Goal: Task Accomplishment & Management: Use online tool/utility

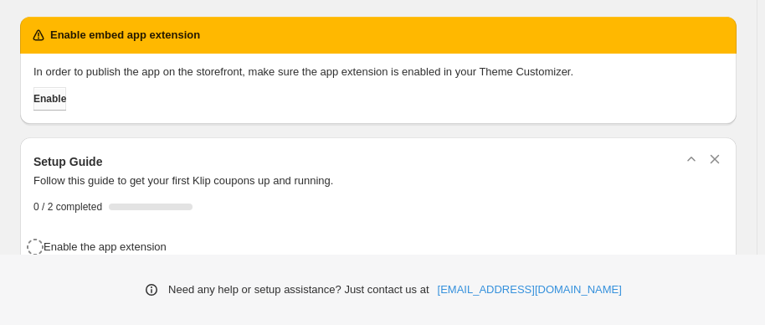
click at [52, 99] on span "Enable" at bounding box center [49, 98] width 33 height 13
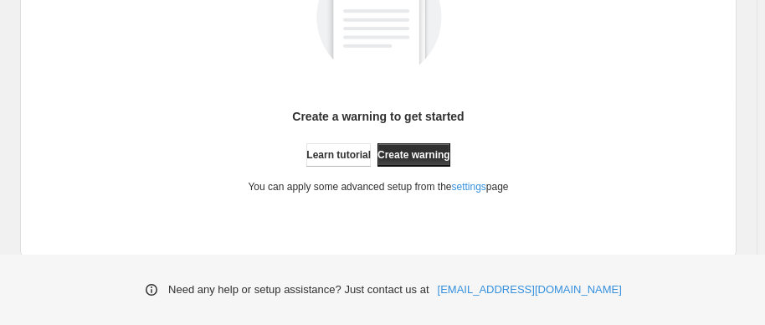
scroll to position [412, 0]
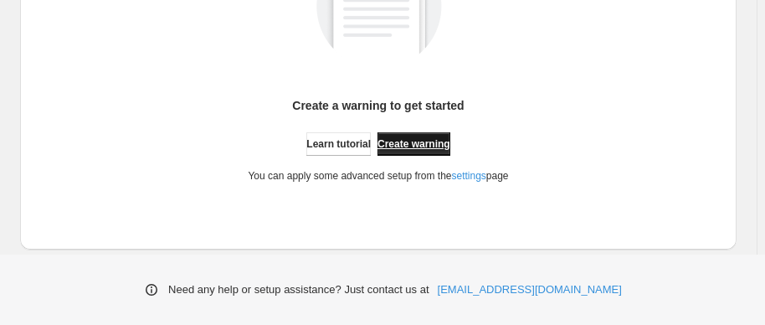
click at [427, 149] on link "Create warning" at bounding box center [413, 143] width 73 height 23
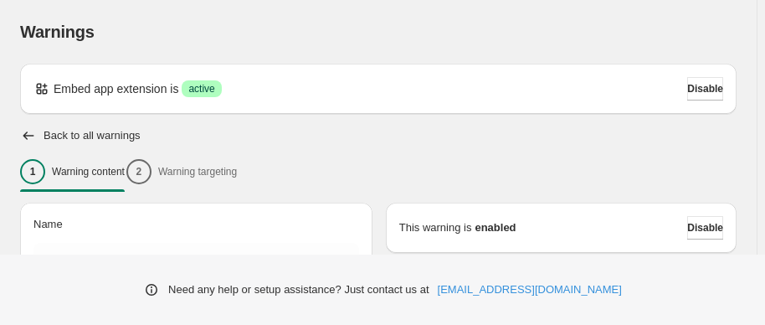
click at [250, 177] on div "1 Warning content 2 Warning targeting" at bounding box center [378, 171] width 716 height 35
click at [249, 173] on div "1 Warning content 2 Warning targeting" at bounding box center [378, 171] width 716 height 35
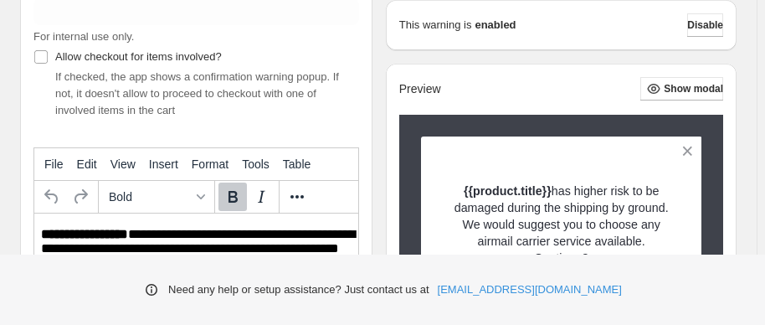
scroll to position [171, 0]
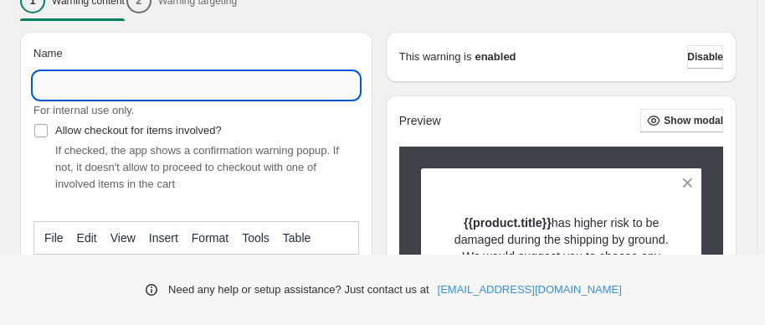
click at [173, 93] on input "Name" at bounding box center [195, 85] width 325 height 27
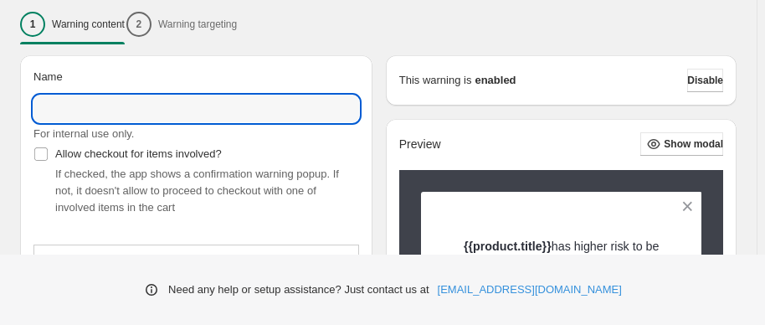
scroll to position [151, 0]
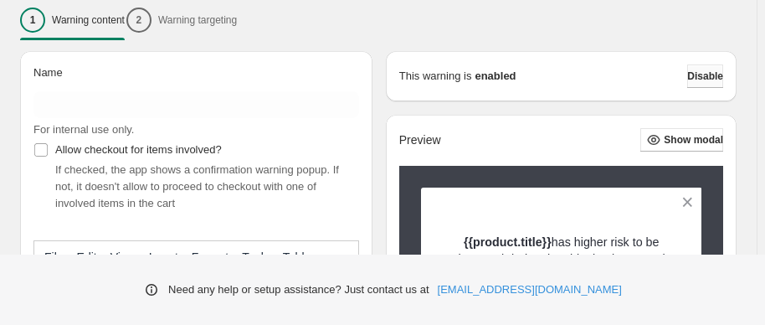
click at [709, 77] on span "Disable" at bounding box center [705, 75] width 36 height 13
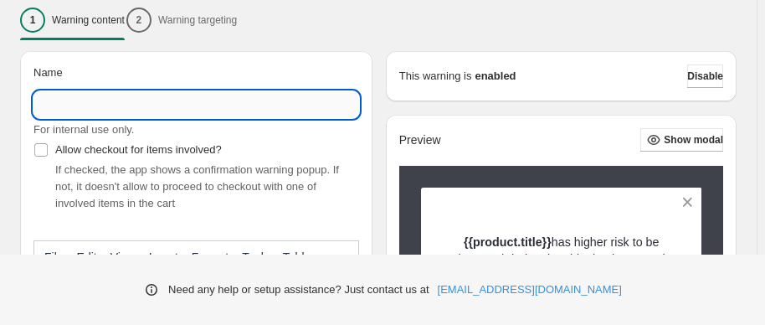
click at [288, 104] on input "Name" at bounding box center [195, 104] width 325 height 27
click at [507, 121] on div "Preview Show modal {{product.title}} has higher risk to be damaged during the s…" at bounding box center [561, 279] width 350 height 328
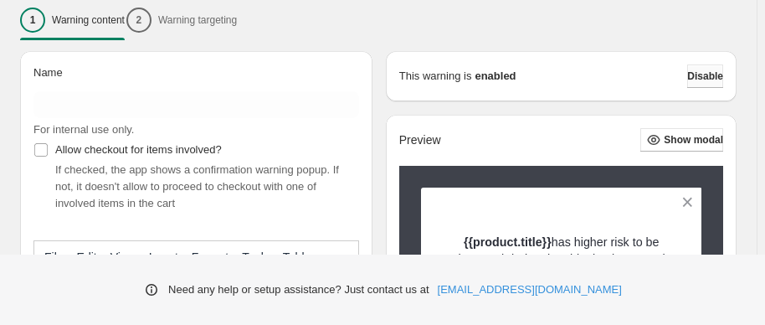
click at [713, 64] on button "Disable" at bounding box center [705, 75] width 36 height 23
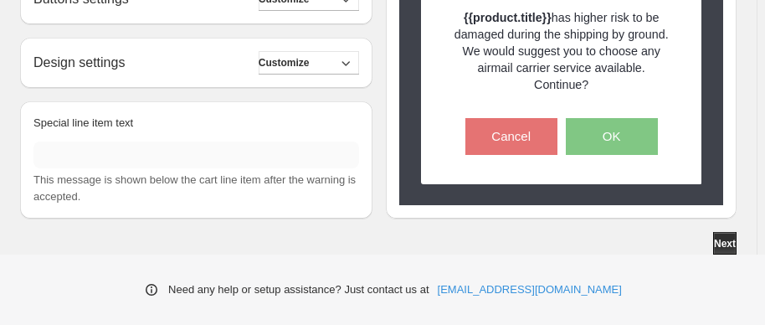
scroll to position [703, 0]
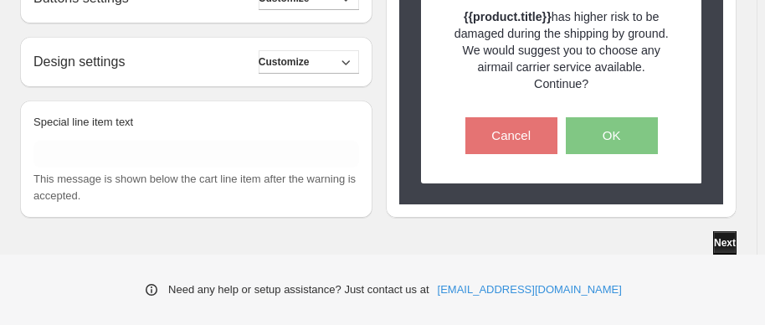
click at [731, 238] on span "Next" at bounding box center [725, 242] width 22 height 13
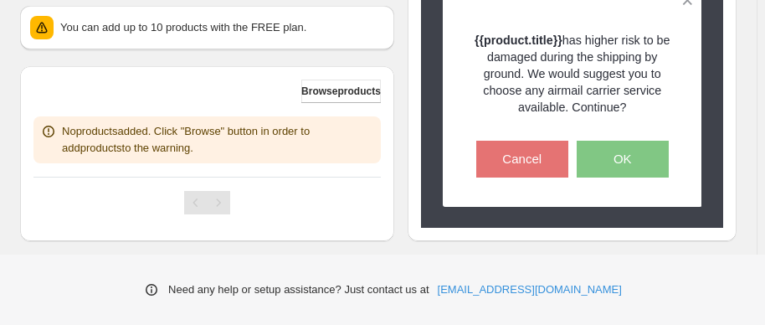
scroll to position [272, 0]
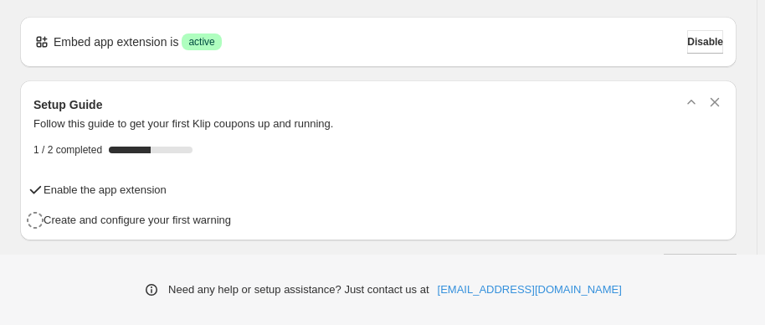
click at [381, 51] on div "Embed app extension is Success active Disable" at bounding box center [377, 41] width 689 height 23
click at [696, 48] on span "Disable" at bounding box center [705, 41] width 36 height 13
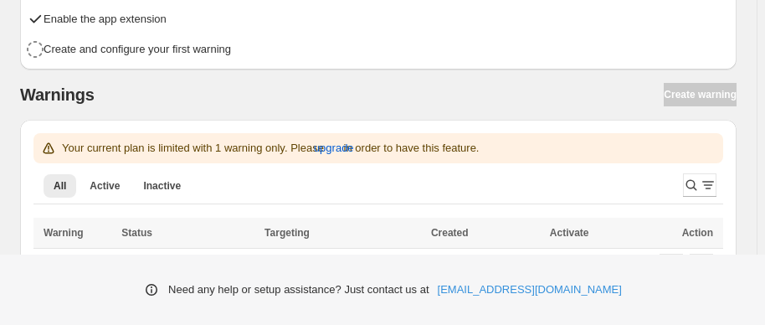
scroll to position [274, 0]
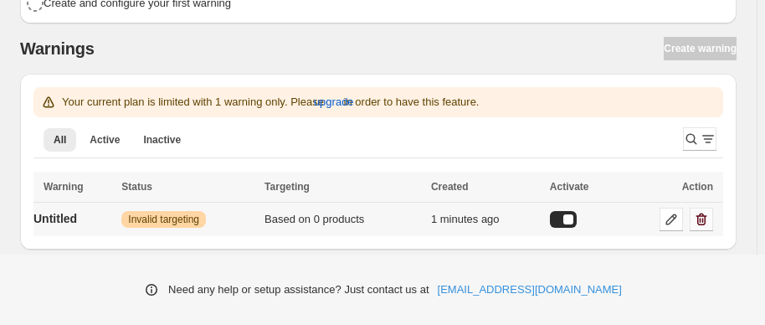
click at [713, 219] on button "button" at bounding box center [700, 218] width 23 height 23
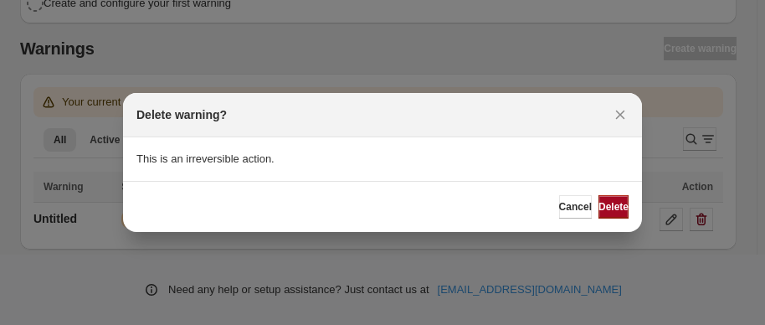
click at [601, 206] on span "Delete" at bounding box center [613, 206] width 30 height 13
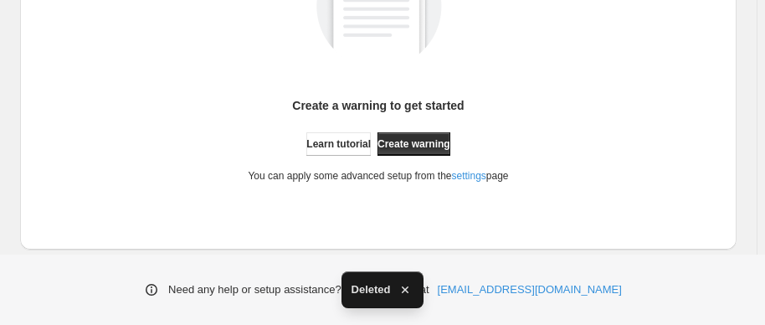
scroll to position [469, 0]
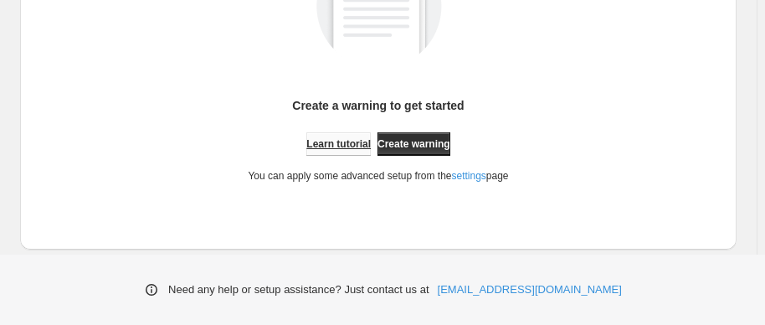
click at [326, 134] on link "Learn tutorial" at bounding box center [338, 143] width 64 height 23
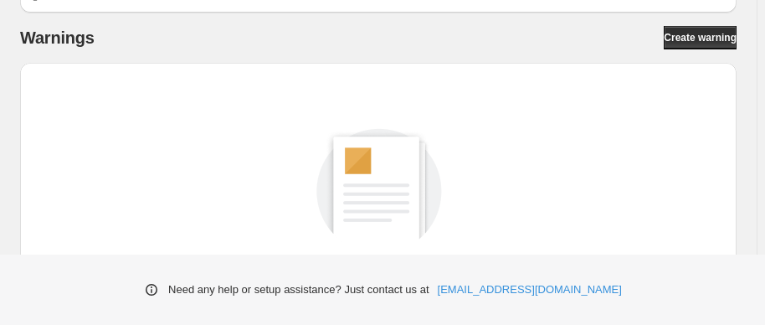
scroll to position [380, 0]
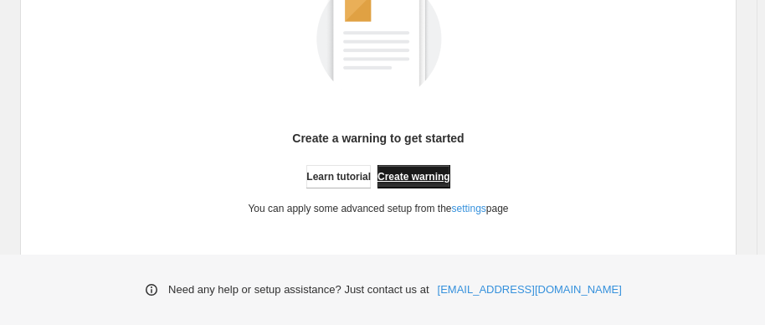
click at [427, 167] on link "Create warning" at bounding box center [413, 176] width 73 height 23
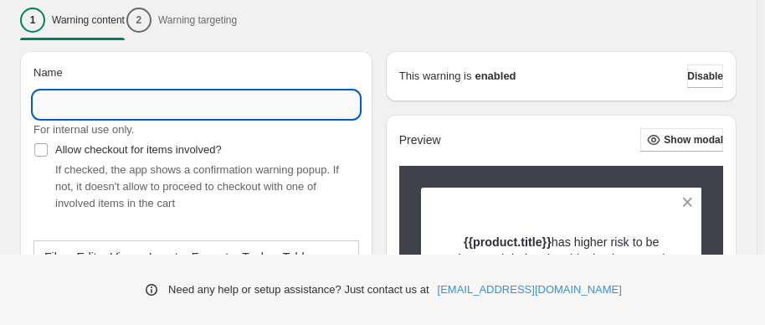
click at [75, 107] on input "Name" at bounding box center [195, 104] width 325 height 27
